Goal: Find specific page/section: Find specific page/section

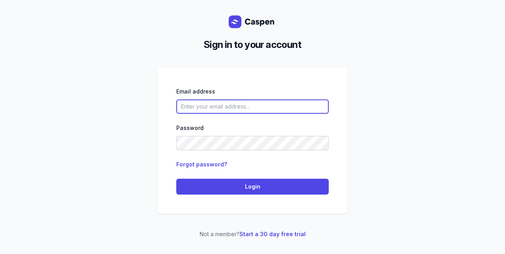
type input "[PERSON_NAME][EMAIL_ADDRESS][DOMAIN_NAME][PERSON_NAME]"
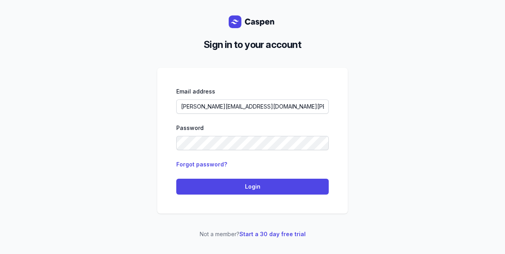
click at [248, 190] on span "Login" at bounding box center [252, 187] width 143 height 10
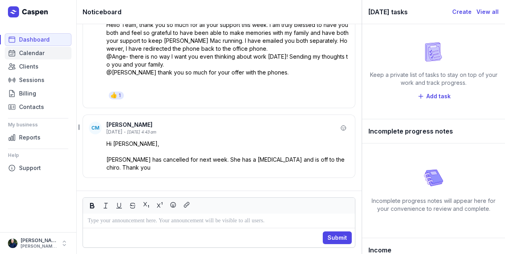
click at [47, 55] on link "Calendar" at bounding box center [38, 53] width 67 height 13
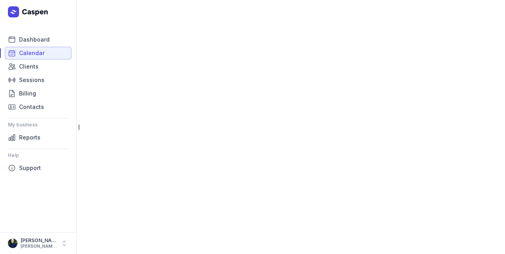
select select "week"
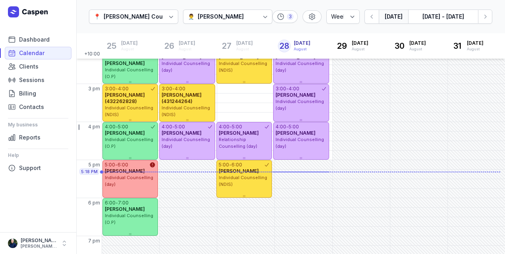
scroll to position [255, 0]
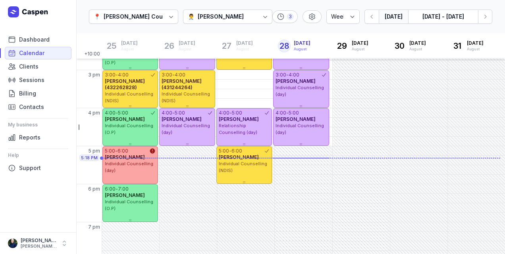
click at [242, 18] on div "Courtney McAliece" at bounding box center [221, 17] width 46 height 10
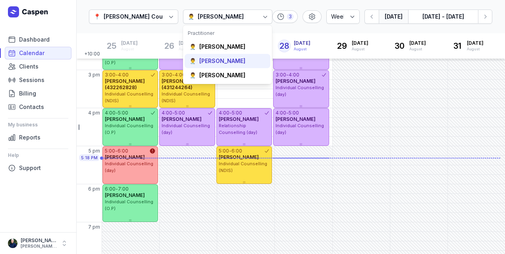
click at [237, 60] on div "👨‍⚕️ Tanya Fisher" at bounding box center [227, 61] width 86 height 14
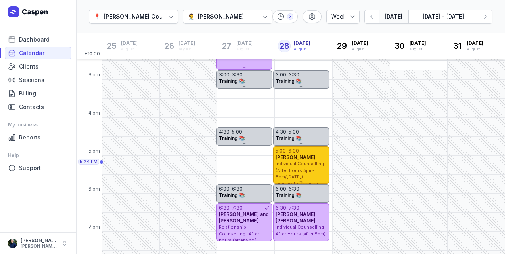
click at [315, 154] on div "Cathy Currell" at bounding box center [300, 157] width 51 height 6
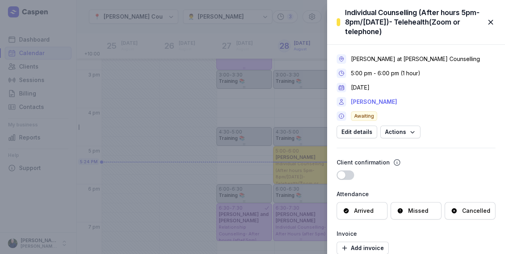
click at [373, 98] on link "Cathy Currell" at bounding box center [374, 102] width 46 height 10
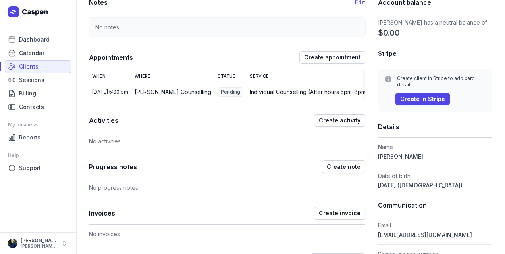
scroll to position [66, 0]
